Goal: Task Accomplishment & Management: Manage account settings

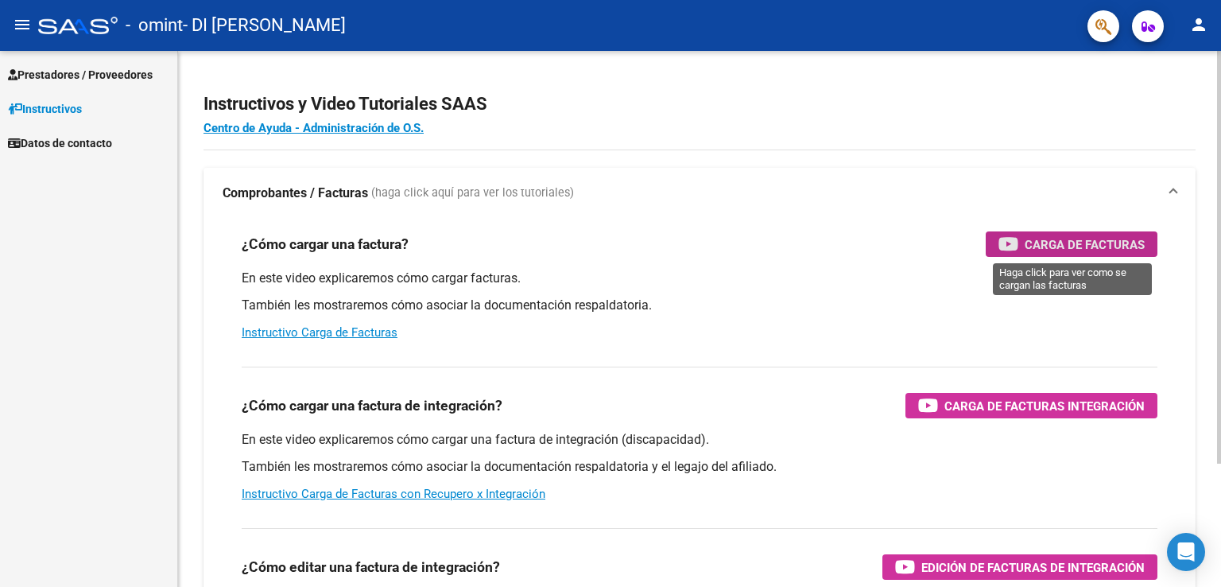
click at [1070, 236] on span "Carga de Facturas" at bounding box center [1085, 245] width 120 height 20
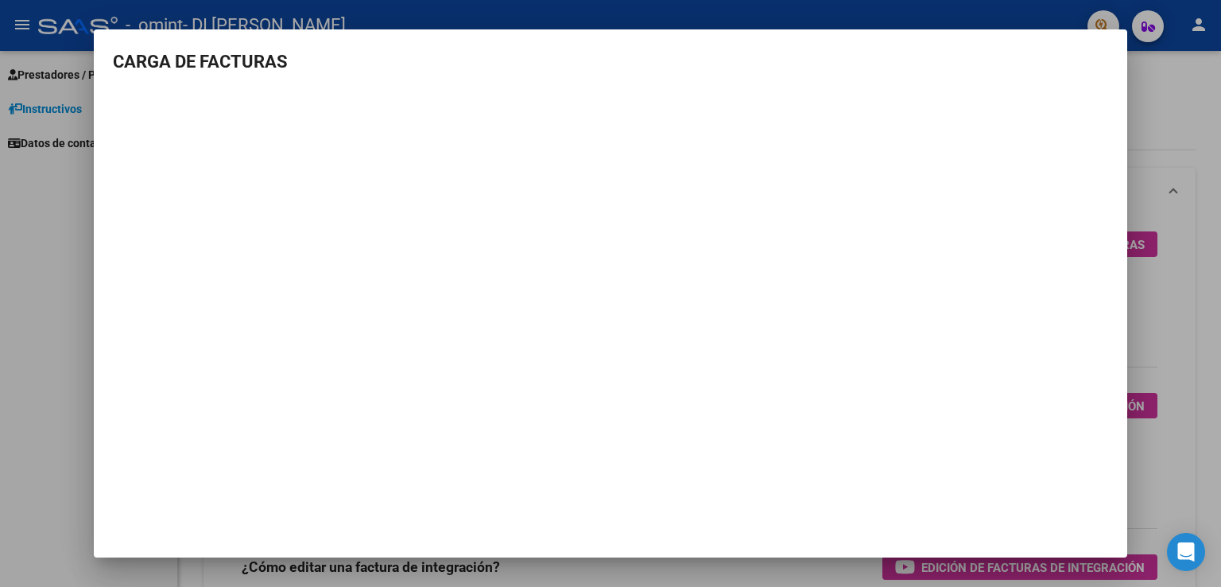
click at [1075, 68] on h3 "CARGA DE FACTURAS" at bounding box center [610, 62] width 995 height 26
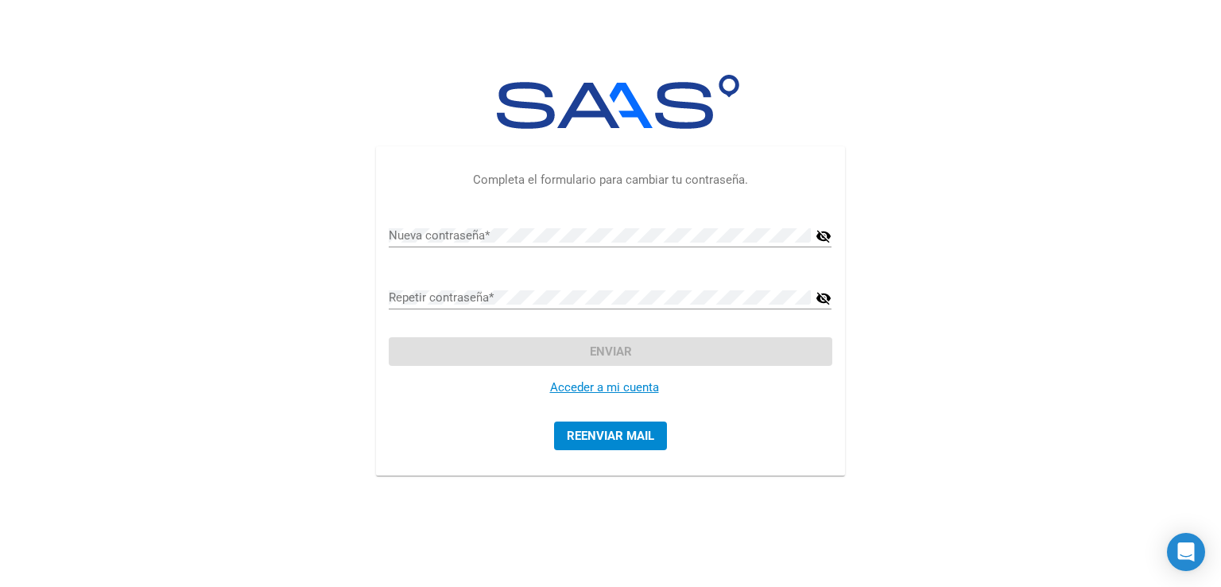
click at [426, 223] on div "Nueva contraseña *" at bounding box center [600, 230] width 422 height 34
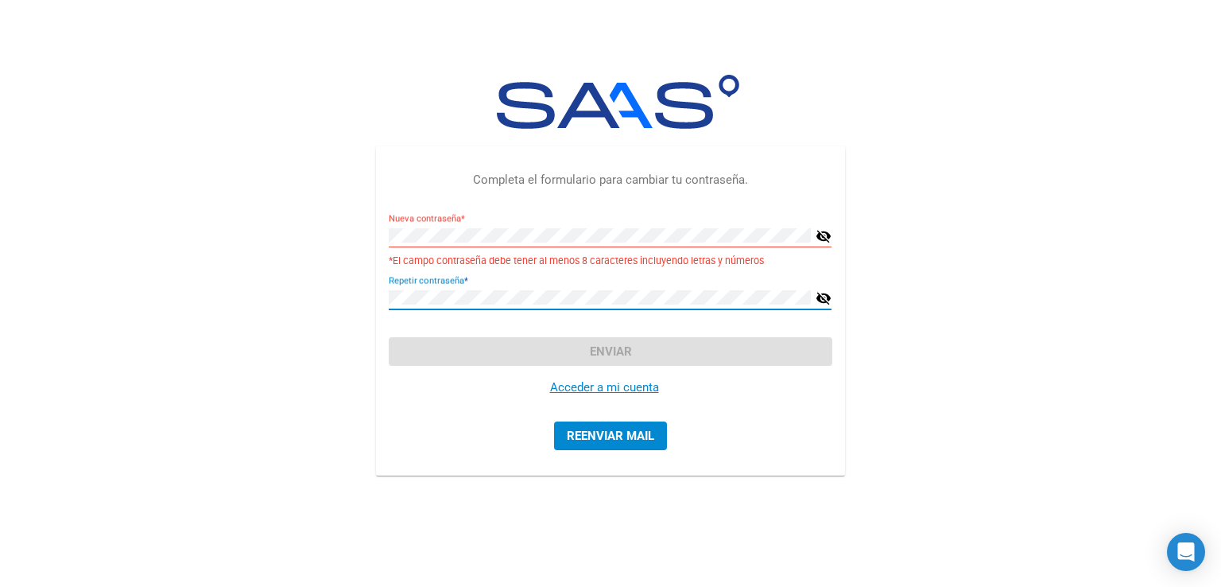
click at [684, 371] on div "Acceder a mi cuenta" at bounding box center [610, 388] width 443 height 44
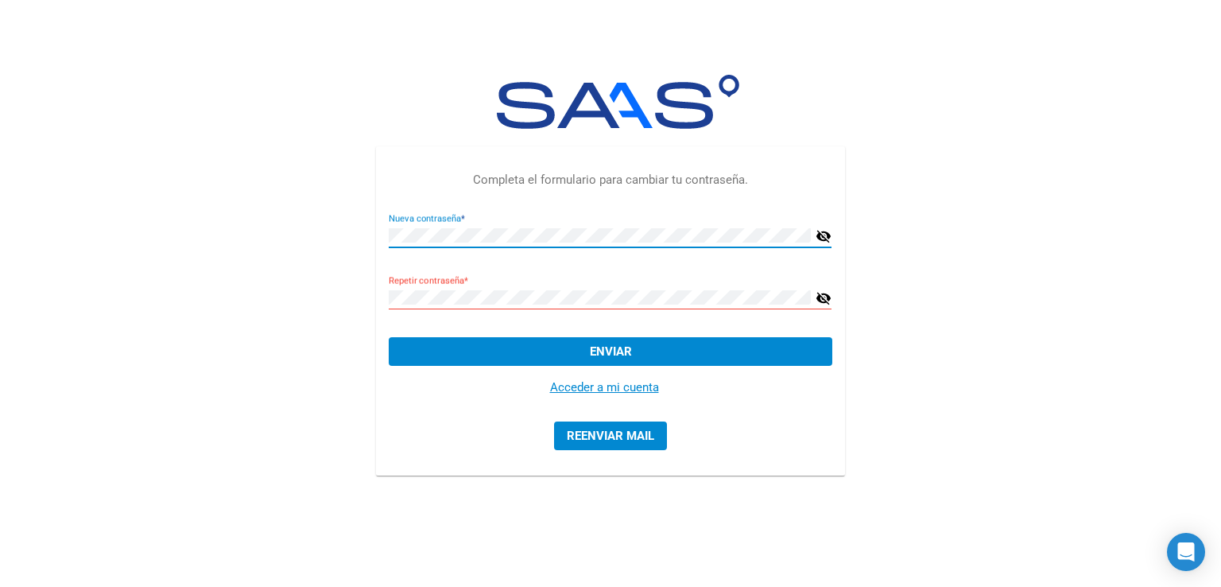
click at [510, 351] on button "Enviar" at bounding box center [610, 351] width 443 height 29
click at [372, 230] on div "Completa el formulario para cambiar tu contraseña. Nueva contraseña * visibilit…" at bounding box center [610, 311] width 477 height 338
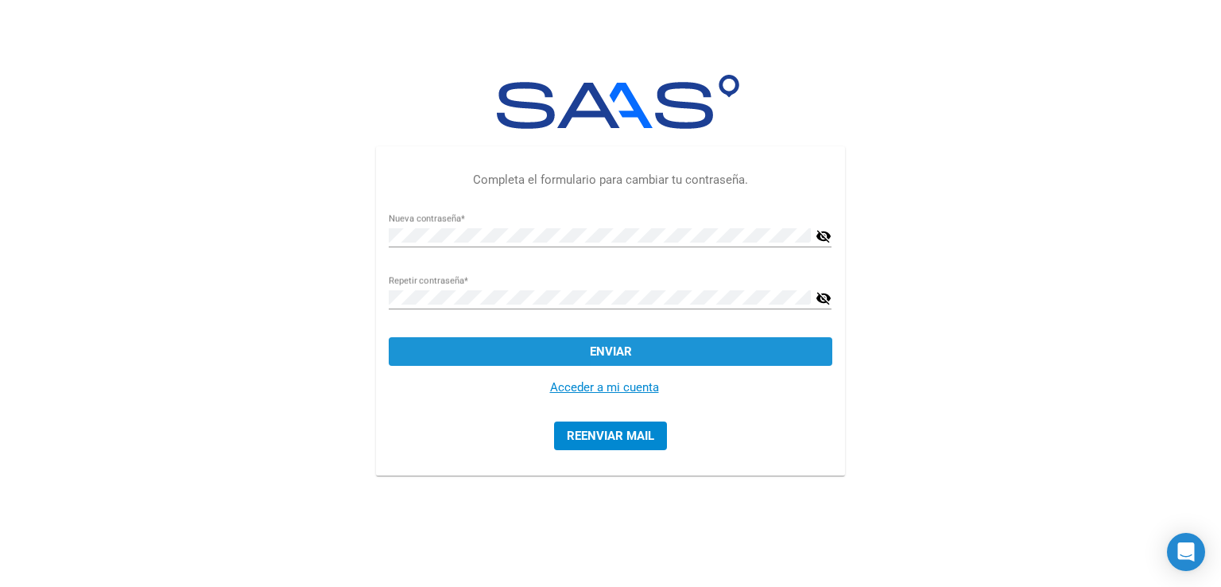
click at [708, 357] on button "Enviar" at bounding box center [610, 351] width 443 height 29
